Goal: Task Accomplishment & Management: Manage account settings

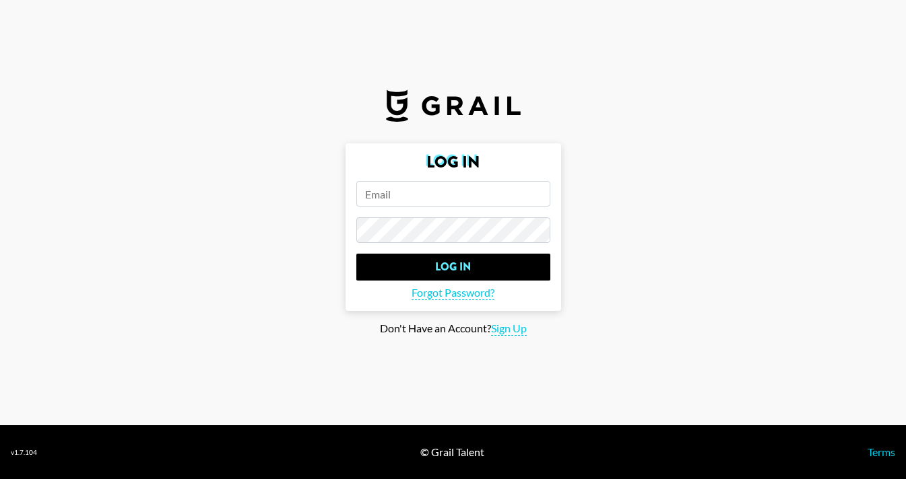
click at [419, 205] on input "email" at bounding box center [453, 194] width 194 height 26
click at [419, 196] on input "email" at bounding box center [453, 194] width 194 height 26
type input "m"
click at [478, 191] on input "kaylan.mackinnon@grailtalent.com" at bounding box center [453, 194] width 194 height 26
type input "[PERSON_NAME][EMAIL_ADDRESS][PERSON_NAME][DOMAIN_NAME]"
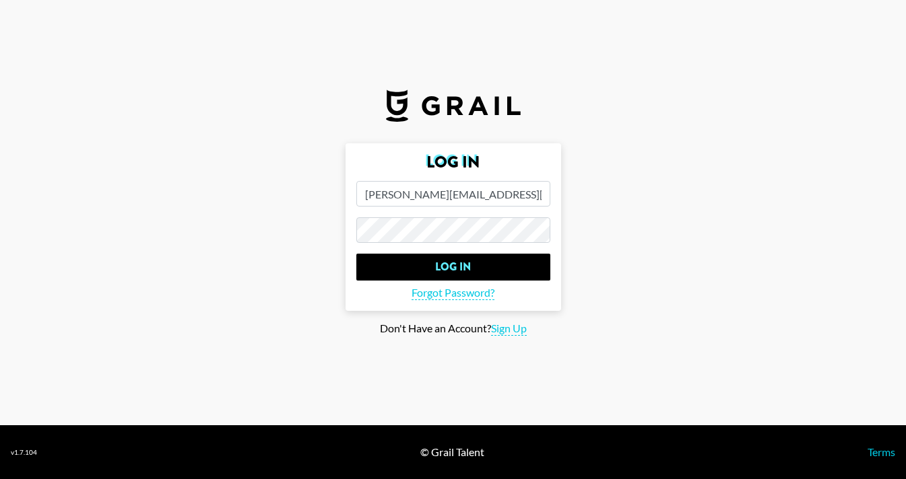
click at [356, 254] on input "Log In" at bounding box center [453, 267] width 194 height 27
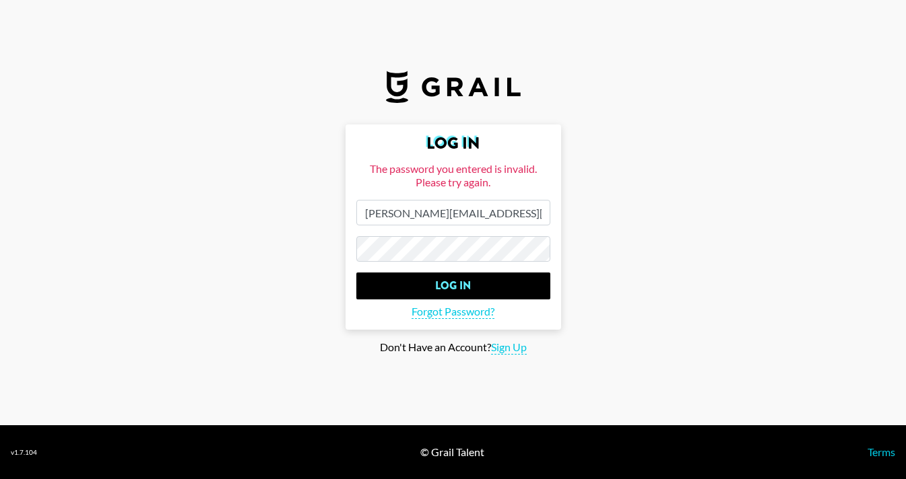
click at [359, 236] on form "Log In The password you entered is invalid. Please try again. kaylan.mackinnon@…" at bounding box center [452, 227] width 215 height 205
click at [356, 273] on input "Log In" at bounding box center [453, 286] width 194 height 27
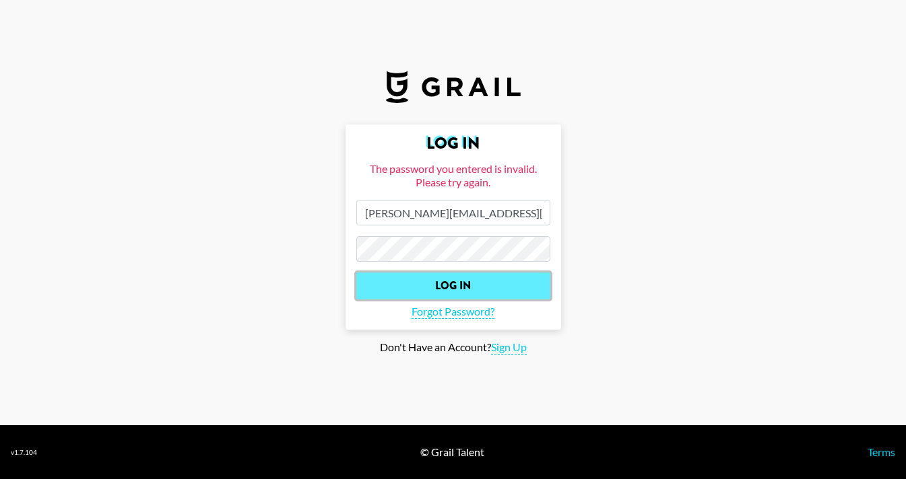
click at [408, 281] on input "Log In" at bounding box center [453, 286] width 194 height 27
click at [475, 283] on input "Log In" at bounding box center [453, 286] width 194 height 27
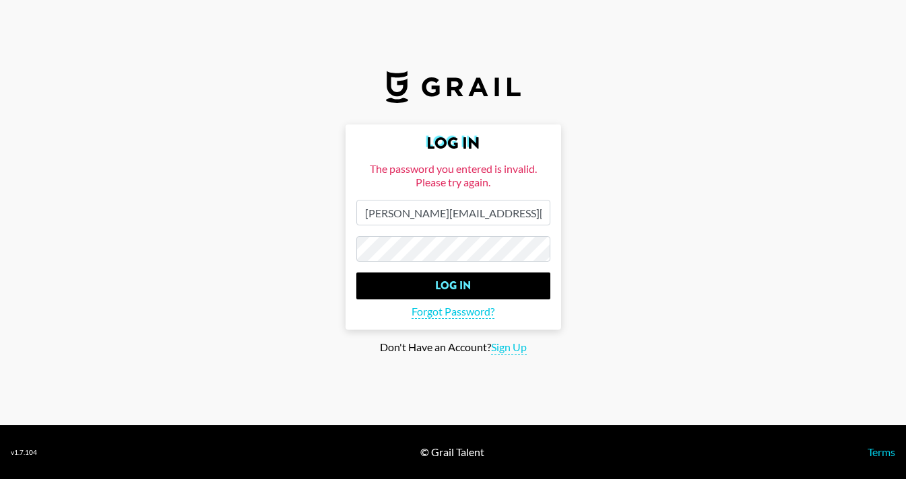
click at [467, 236] on form "Log In The password you entered is invalid. Please try again. kaylan.mackinnon@…" at bounding box center [452, 227] width 215 height 205
click at [337, 235] on main "Log In The password you entered is invalid. Please try again. kaylan.mackinnon@…" at bounding box center [453, 240] width 884 height 230
click at [505, 348] on span "Sign Up" at bounding box center [509, 348] width 36 height 14
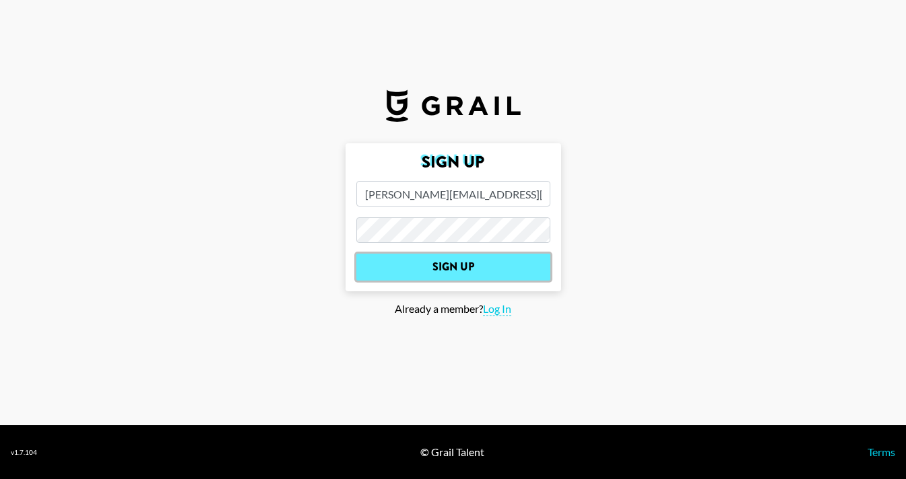
click at [487, 268] on input "Sign Up" at bounding box center [453, 267] width 194 height 27
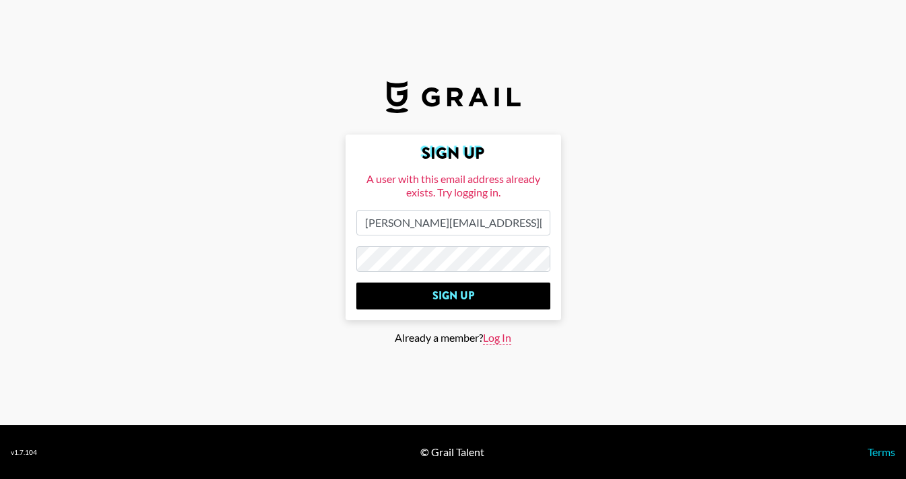
click at [491, 341] on span "Log In" at bounding box center [497, 338] width 28 height 14
type input "Log In"
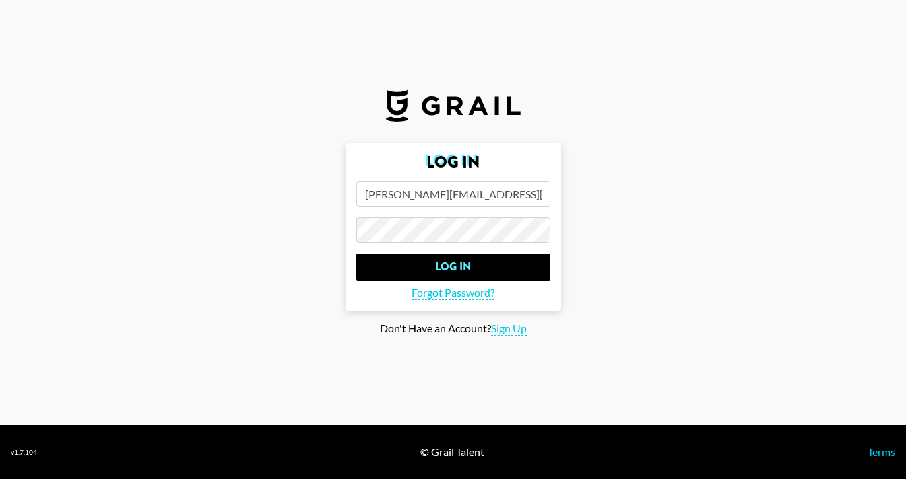
click at [436, 189] on input "[PERSON_NAME][EMAIL_ADDRESS][PERSON_NAME][DOMAIN_NAME]" at bounding box center [453, 194] width 194 height 26
click at [284, 202] on main "Log In kaylan.mackinnon@grail-talent.com Log In Forgot Password? Don't Have an …" at bounding box center [453, 239] width 884 height 193
click at [356, 254] on input "Log In" at bounding box center [453, 267] width 194 height 27
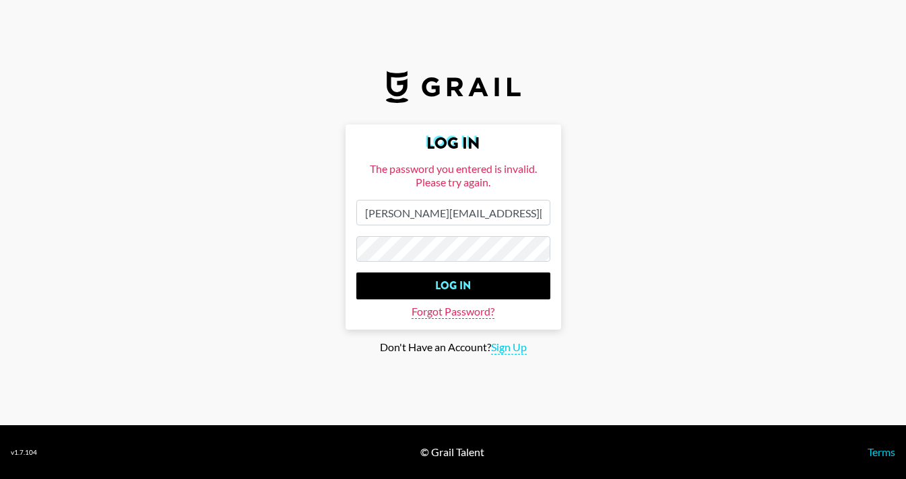
click at [458, 306] on span "Forgot Password?" at bounding box center [452, 312] width 83 height 14
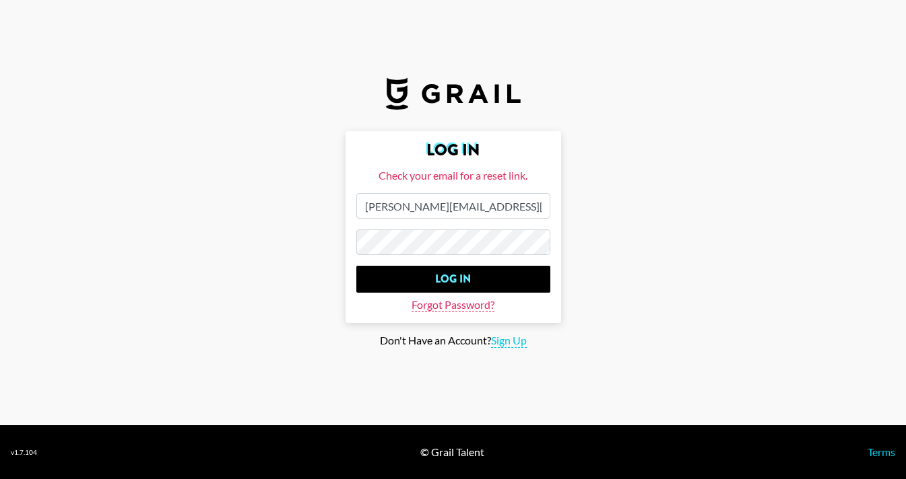
click at [456, 304] on span "Forgot Password?" at bounding box center [452, 305] width 83 height 14
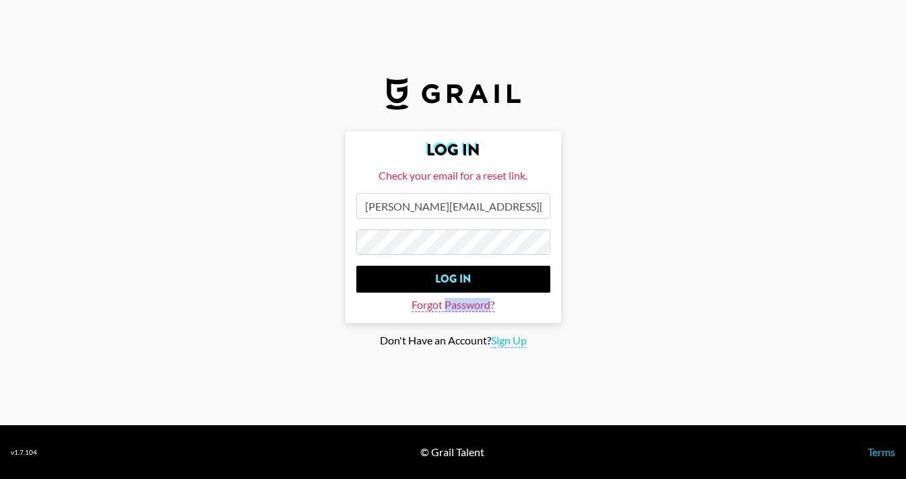
click at [456, 304] on span "Forgot Password?" at bounding box center [452, 305] width 83 height 14
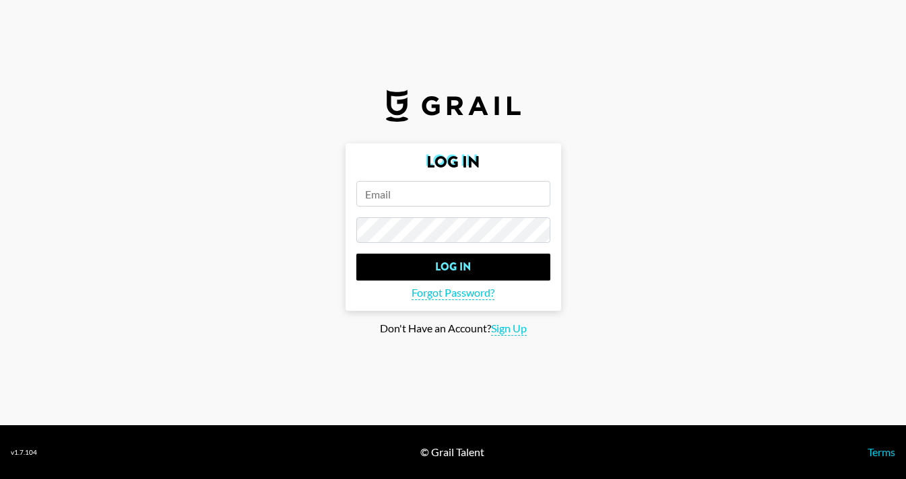
click at [392, 193] on input "email" at bounding box center [453, 194] width 194 height 26
type input "[PERSON_NAME][EMAIL_ADDRESS][PERSON_NAME][DOMAIN_NAME]"
click at [425, 291] on span "Forgot Password?" at bounding box center [452, 293] width 83 height 14
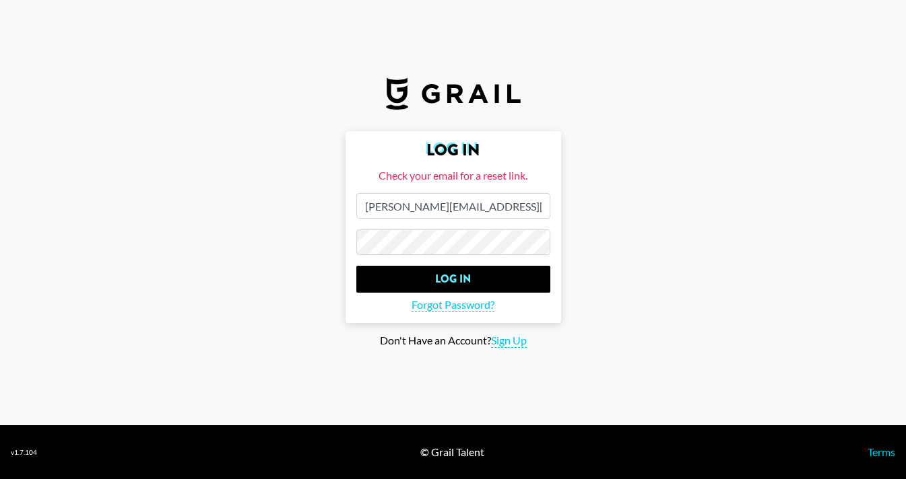
click at [356, 266] on input "Log In" at bounding box center [453, 279] width 194 height 27
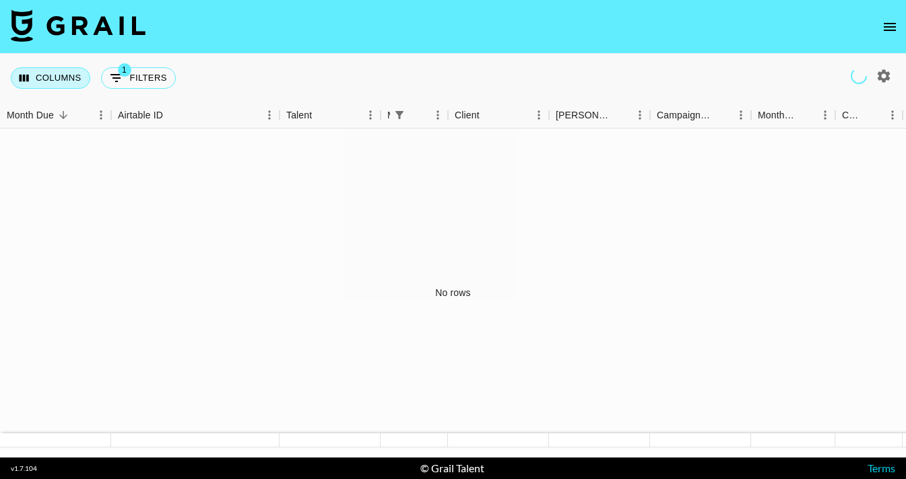
click at [47, 86] on button "Columns" at bounding box center [50, 78] width 79 height 22
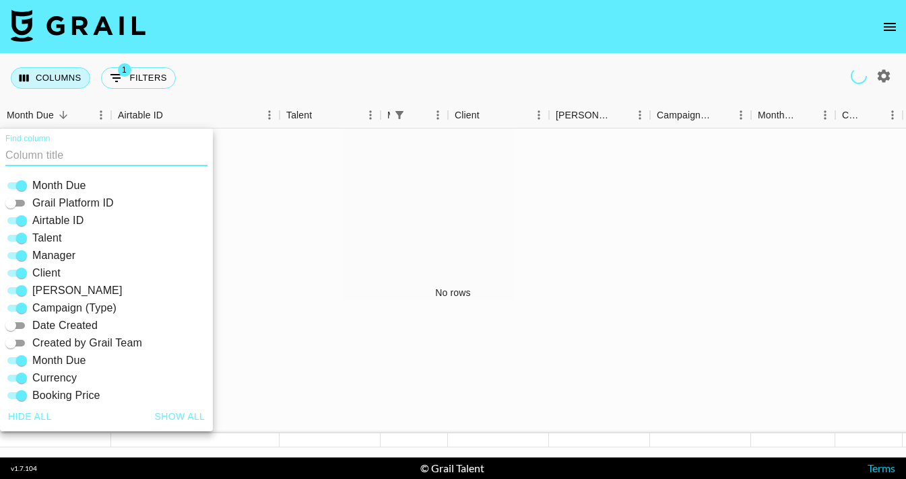
click at [47, 86] on button "Columns" at bounding box center [50, 78] width 79 height 22
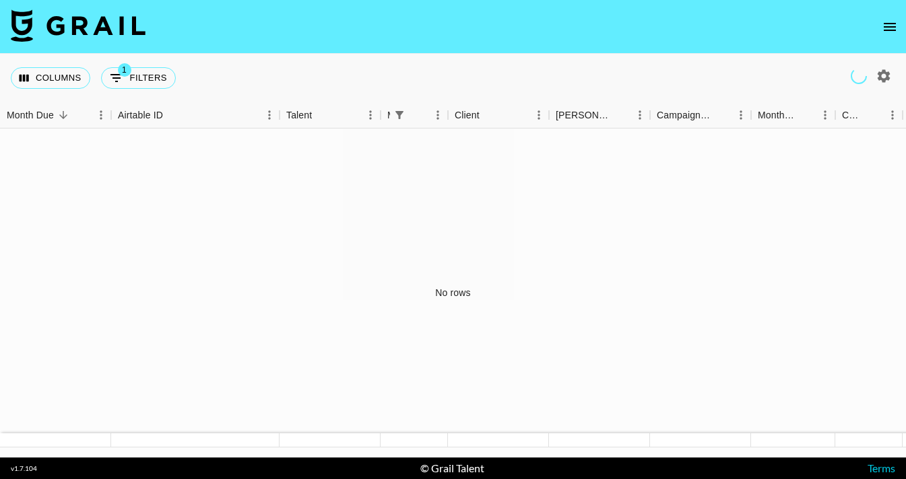
click at [20, 31] on img at bounding box center [78, 25] width 135 height 32
